Goal: Transaction & Acquisition: Obtain resource

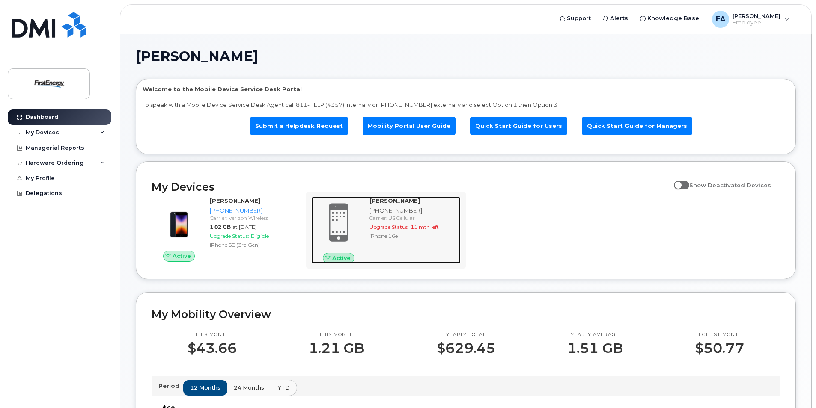
click at [395, 211] on div "[PHONE_NUMBER]" at bounding box center [413, 211] width 88 height 8
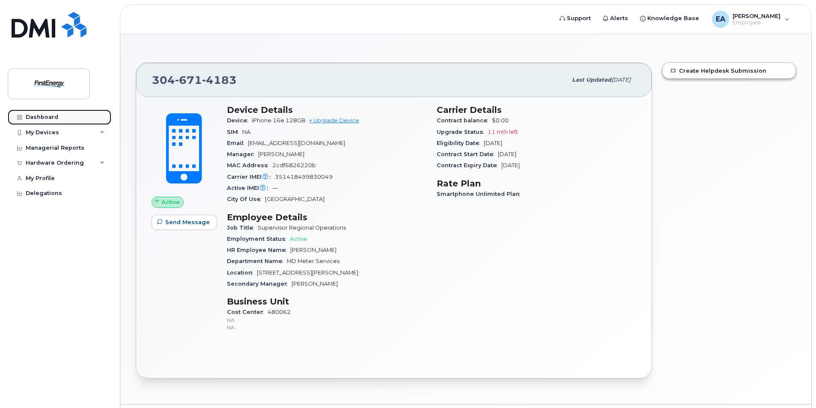
click at [52, 116] on div "Dashboard" at bounding box center [42, 117] width 33 height 7
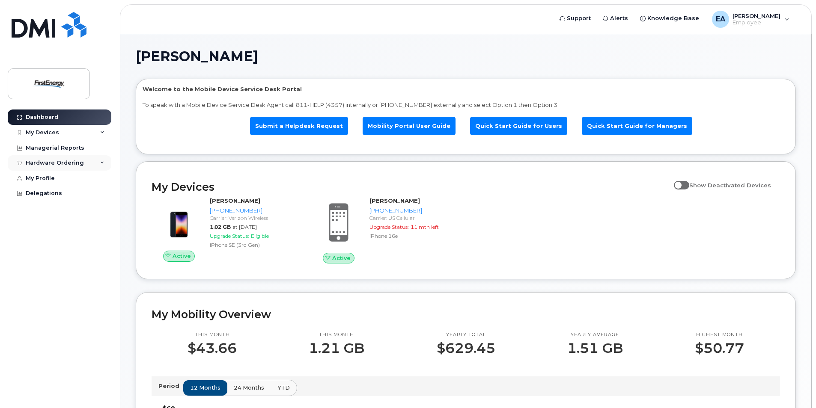
click at [54, 165] on div "Hardware Ordering" at bounding box center [55, 163] width 58 height 7
click at [44, 194] on div "New Order" at bounding box center [46, 195] width 33 height 8
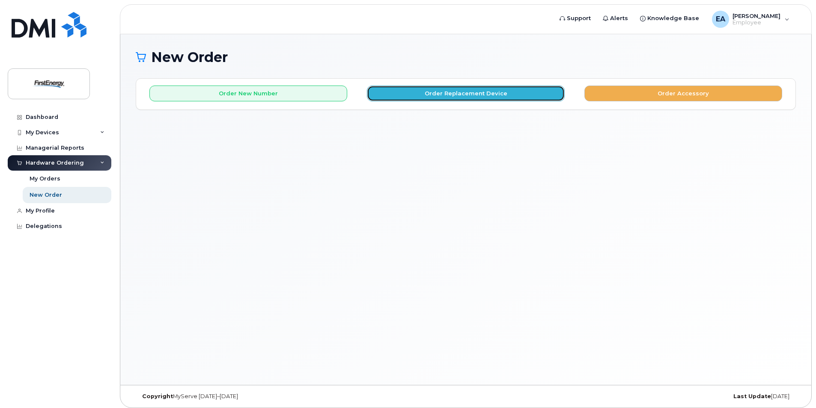
click at [464, 94] on button "Order Replacement Device" at bounding box center [466, 94] width 198 height 16
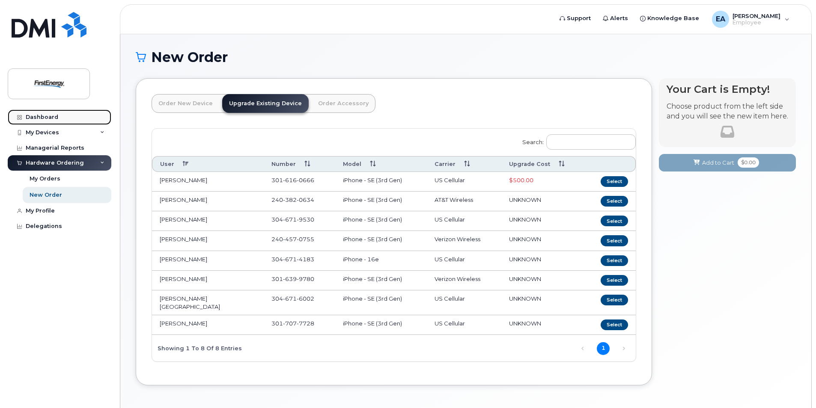
click at [43, 119] on div "Dashboard" at bounding box center [42, 117] width 33 height 7
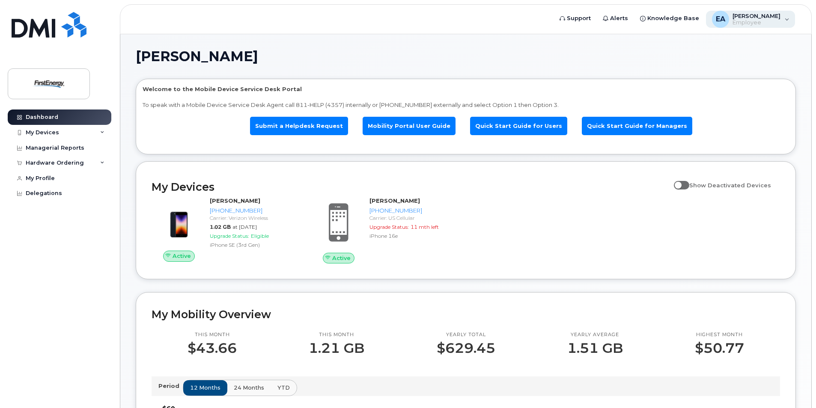
click at [788, 22] on div "EA [PERSON_NAME] Employee" at bounding box center [750, 19] width 89 height 17
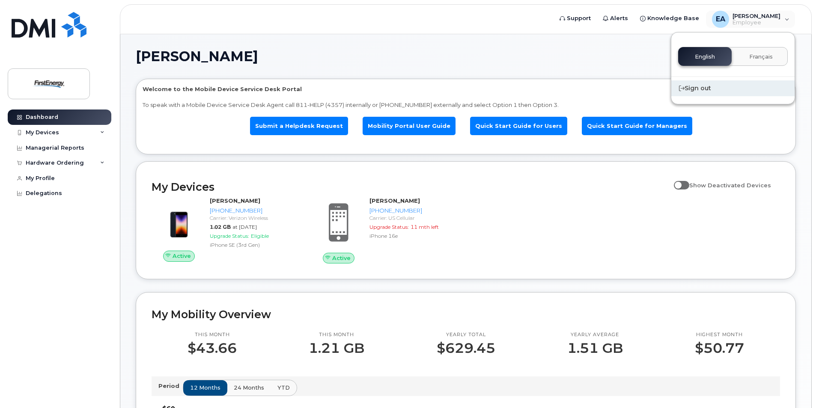
click at [704, 91] on div "Sign out" at bounding box center [732, 88] width 123 height 16
